Goal: Browse casually

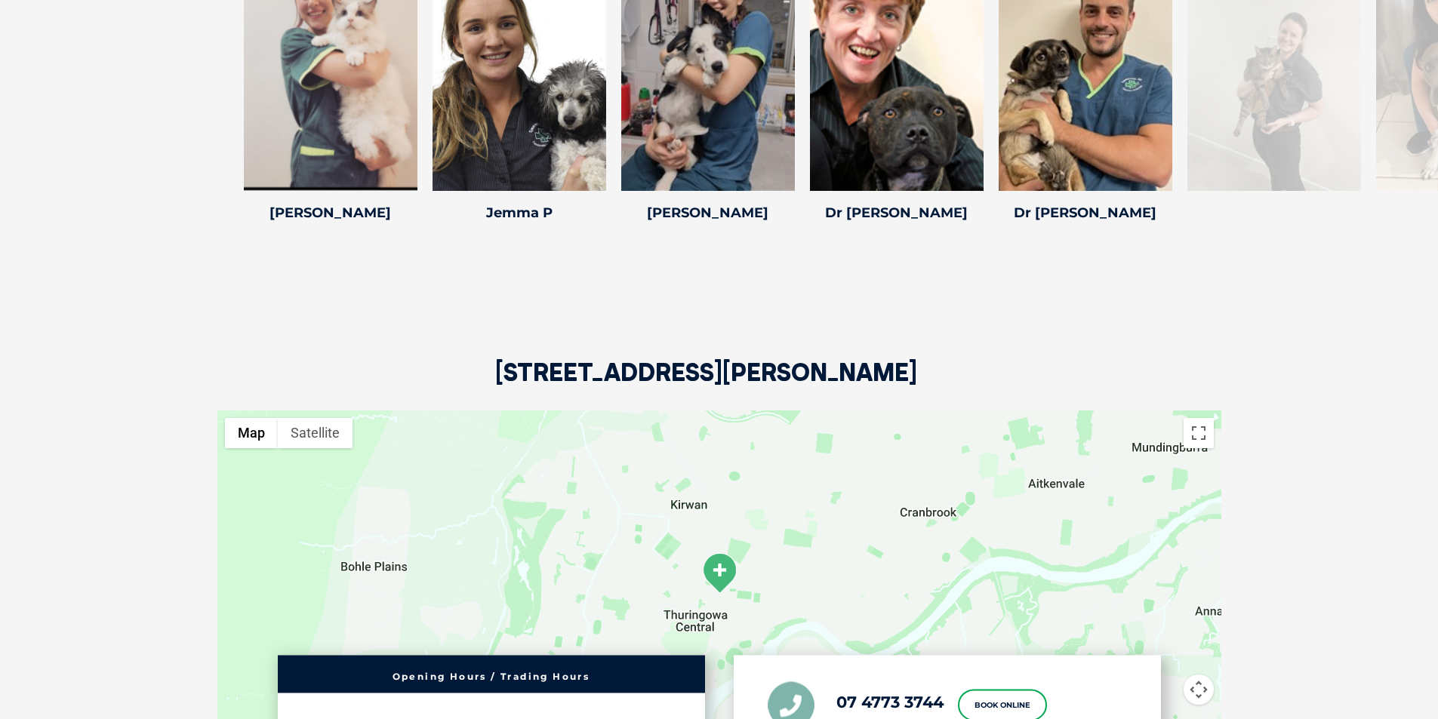
scroll to position [2189, 0]
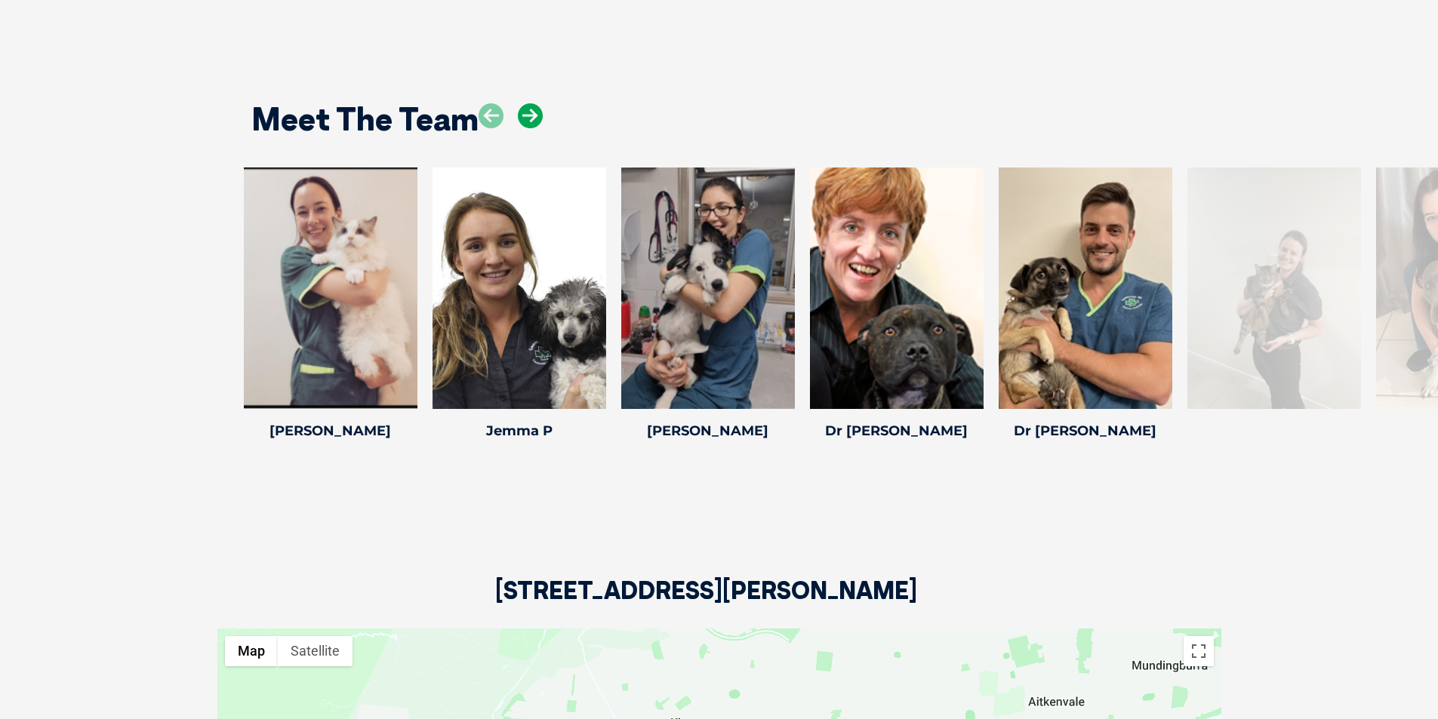
click at [527, 124] on icon at bounding box center [530, 115] width 25 height 25
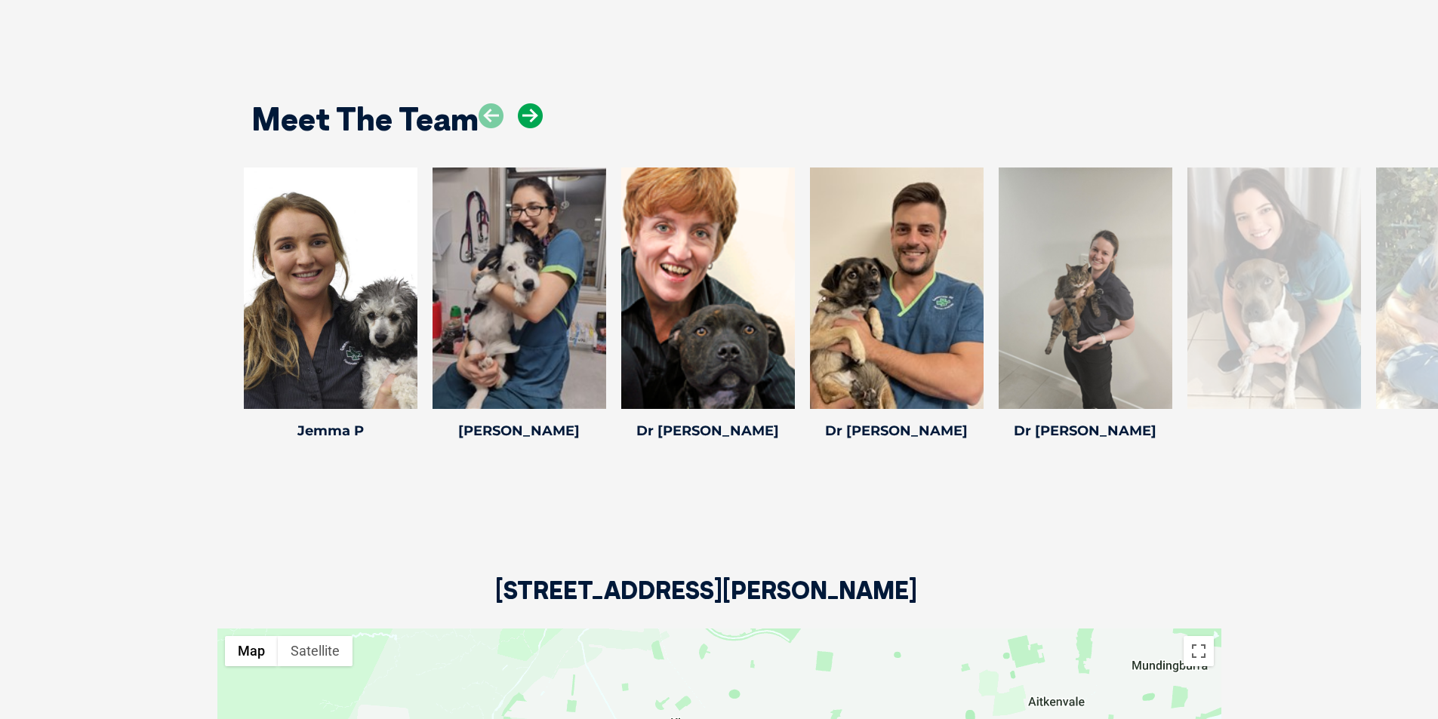
click at [527, 124] on icon at bounding box center [530, 115] width 25 height 25
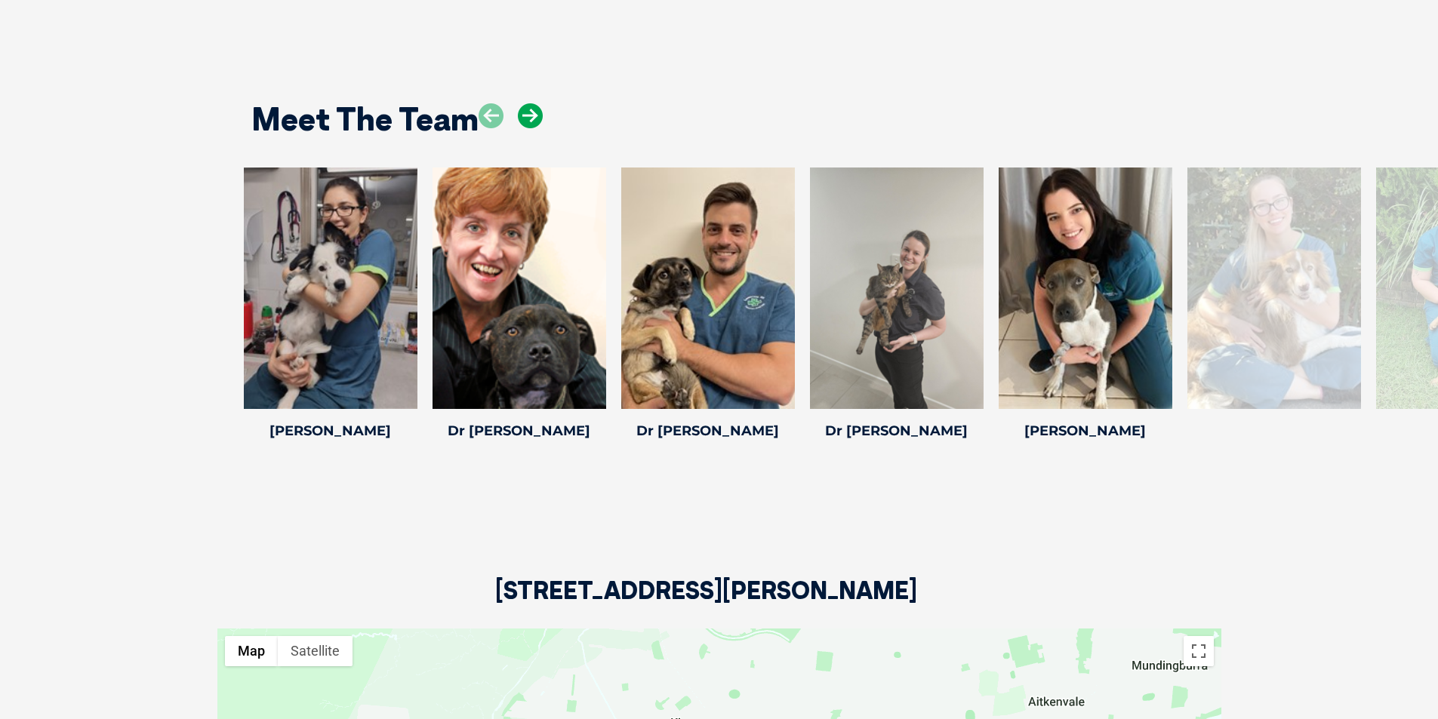
click at [527, 124] on icon at bounding box center [530, 115] width 25 height 25
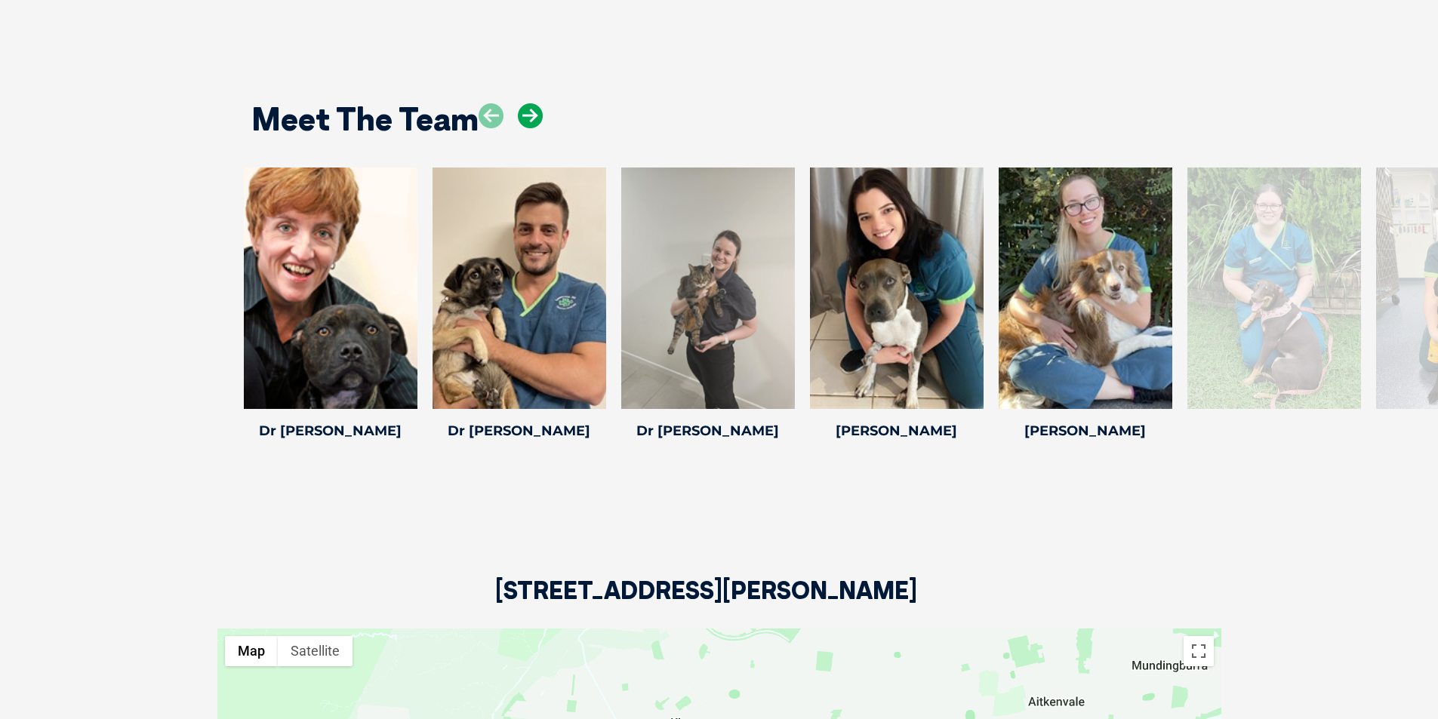
click at [527, 124] on icon at bounding box center [530, 115] width 25 height 25
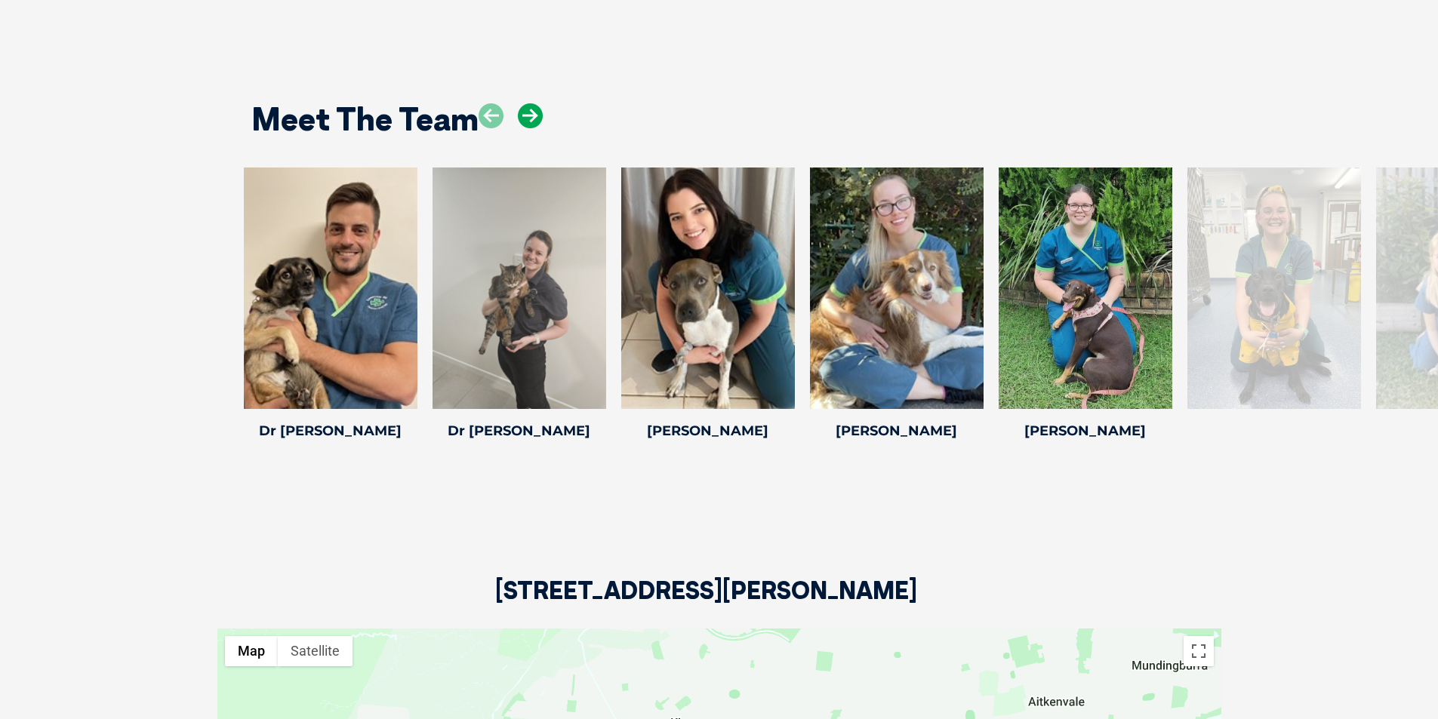
click at [527, 124] on icon at bounding box center [530, 115] width 25 height 25
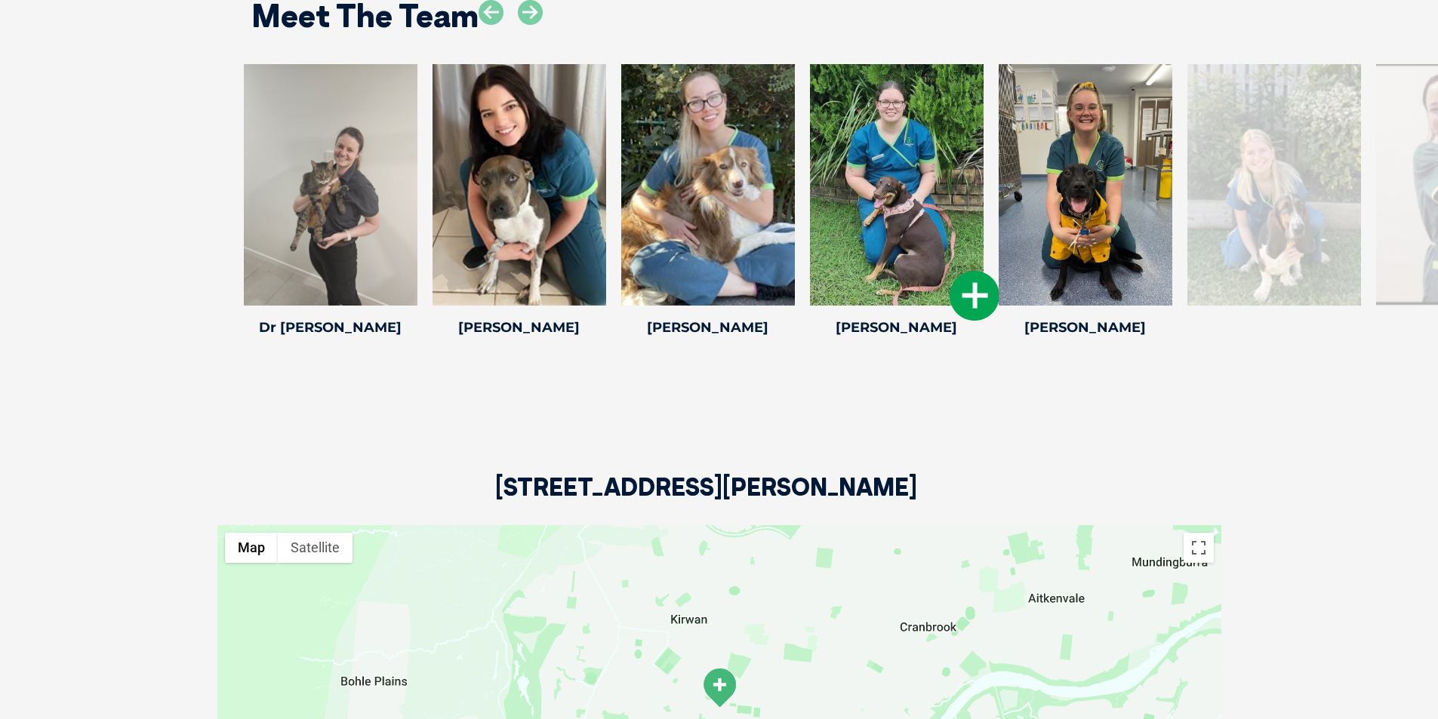
scroll to position [2158, 0]
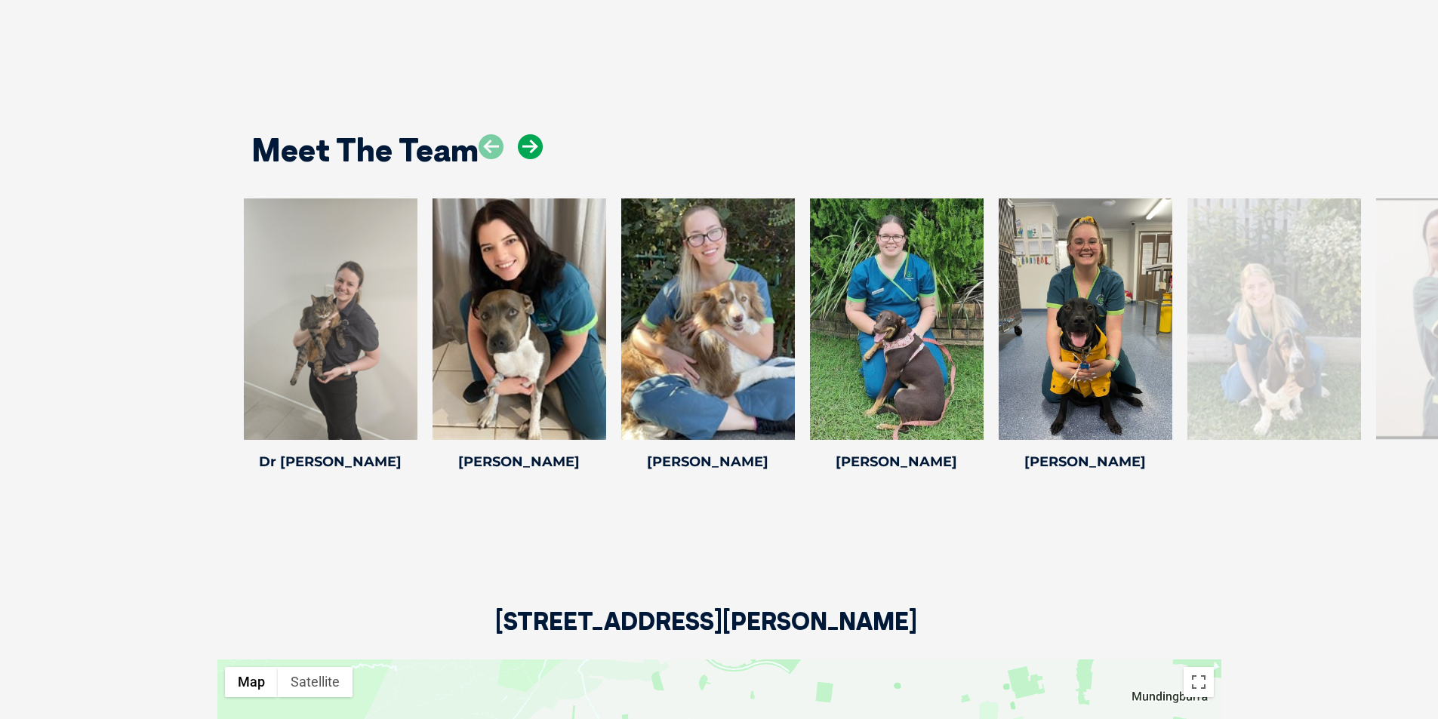
click at [534, 149] on icon at bounding box center [530, 146] width 25 height 25
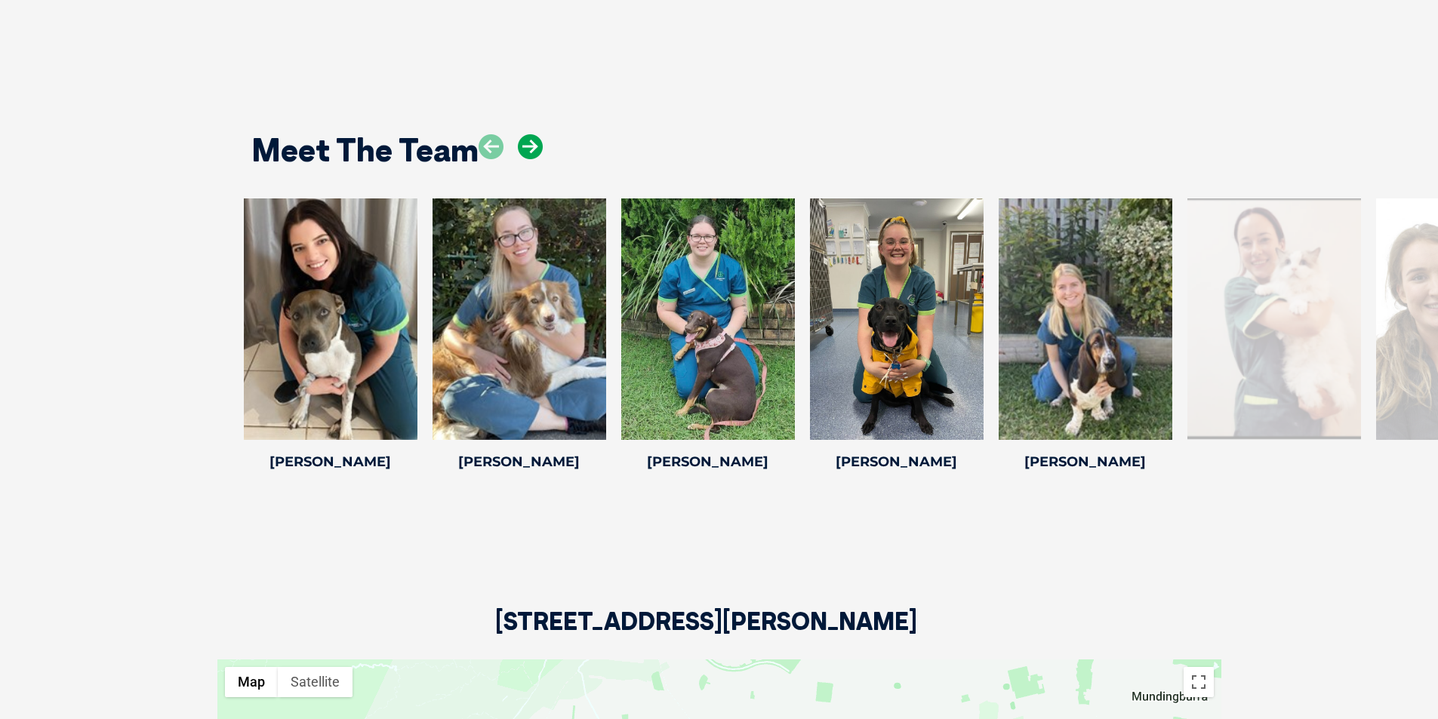
click at [534, 149] on icon at bounding box center [530, 146] width 25 height 25
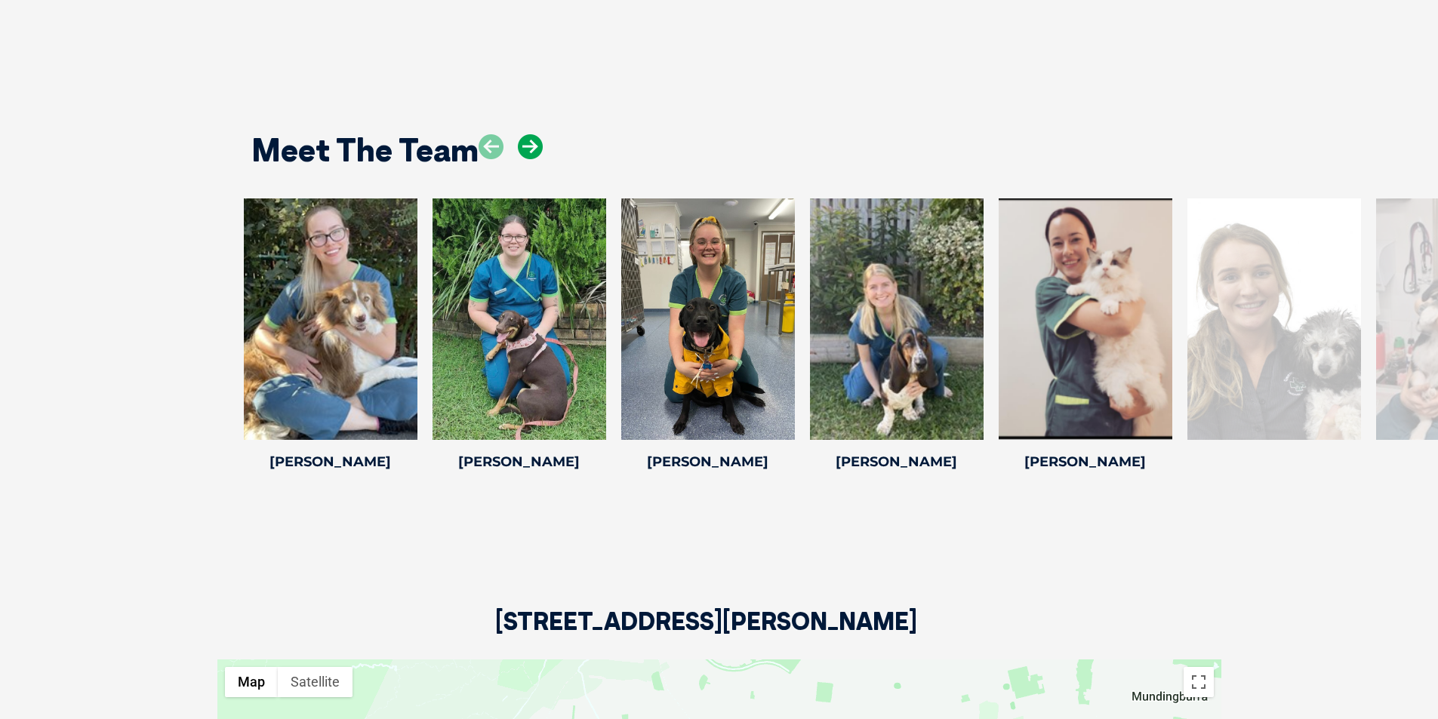
click at [531, 149] on icon at bounding box center [530, 146] width 25 height 25
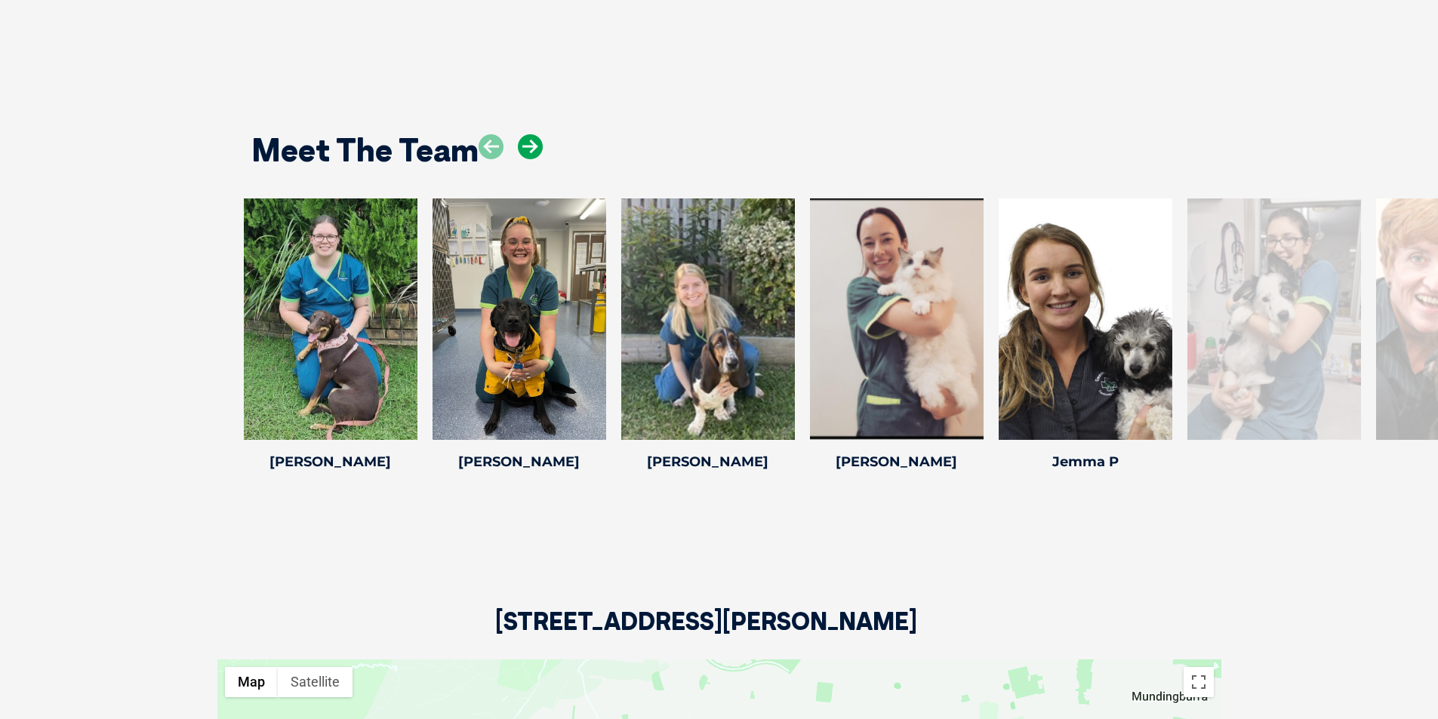
click at [531, 149] on icon at bounding box center [530, 146] width 25 height 25
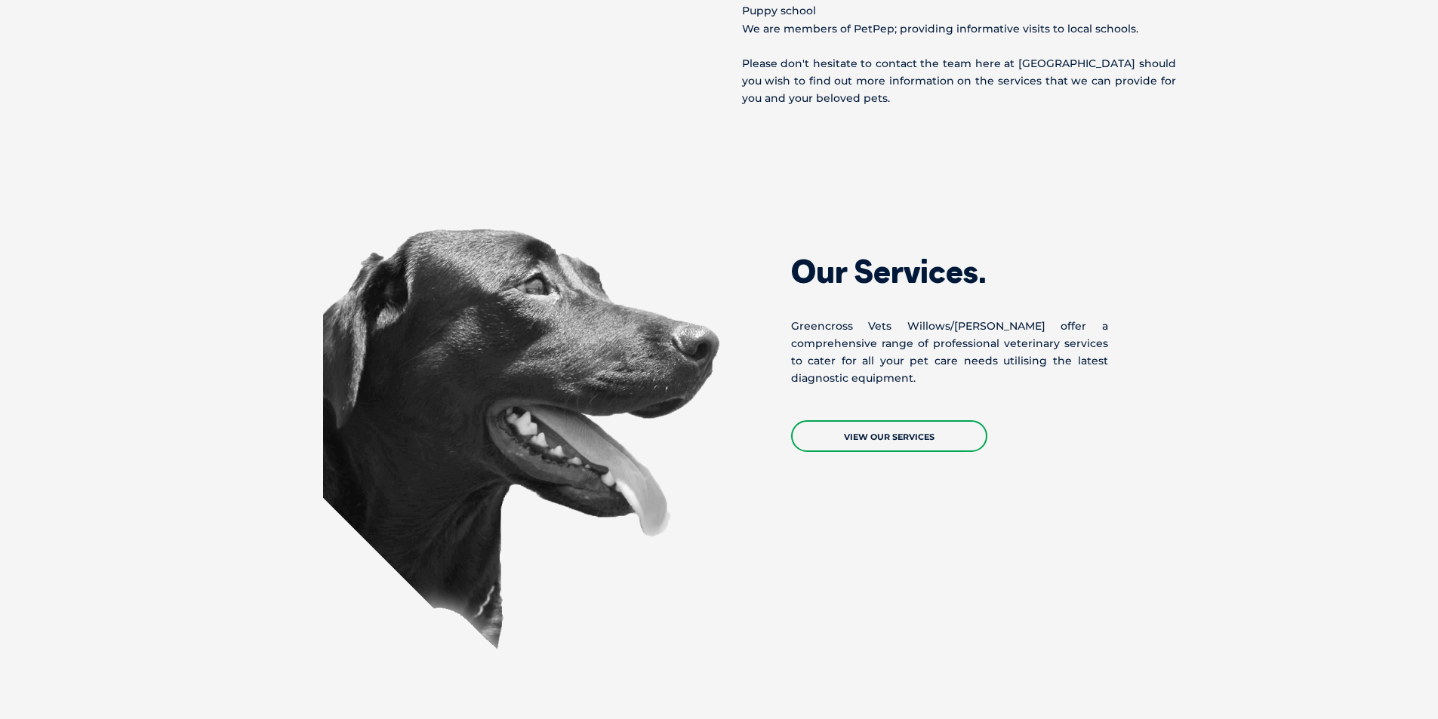
scroll to position [1177, 0]
